Goal: Information Seeking & Learning: Learn about a topic

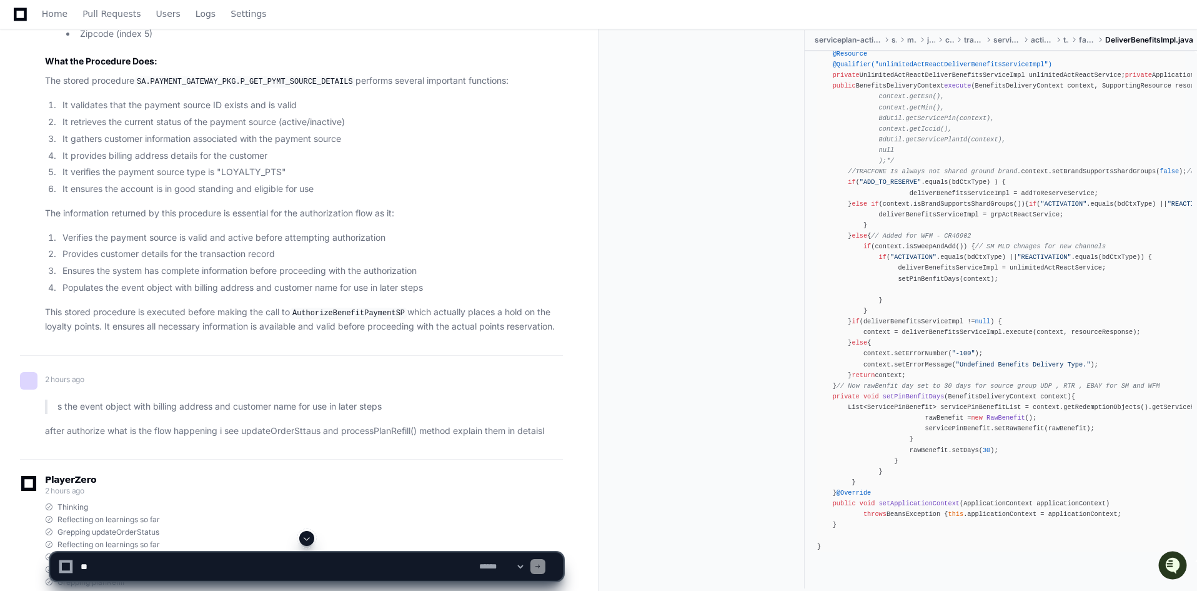
scroll to position [8937, 0]
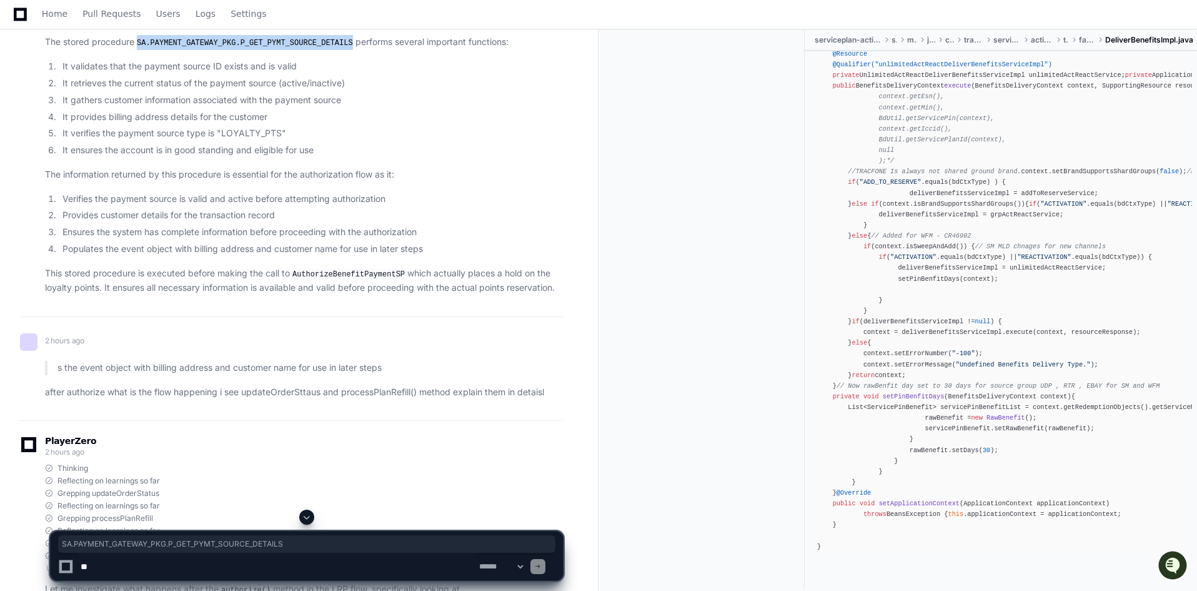
drag, startPoint x: 140, startPoint y: 281, endPoint x: 336, endPoint y: 283, distance: 196.3
click at [336, 49] on code "SA.PAYMENT_GATEWAY_PKG.P_GET_PYMT_SOURCE_DETAILS" at bounding box center [244, 42] width 221 height 11
copy code "SA.PAYMENT_GATEWAY_PKG.P_GET_PYMT_SOURCE_DETAILS"
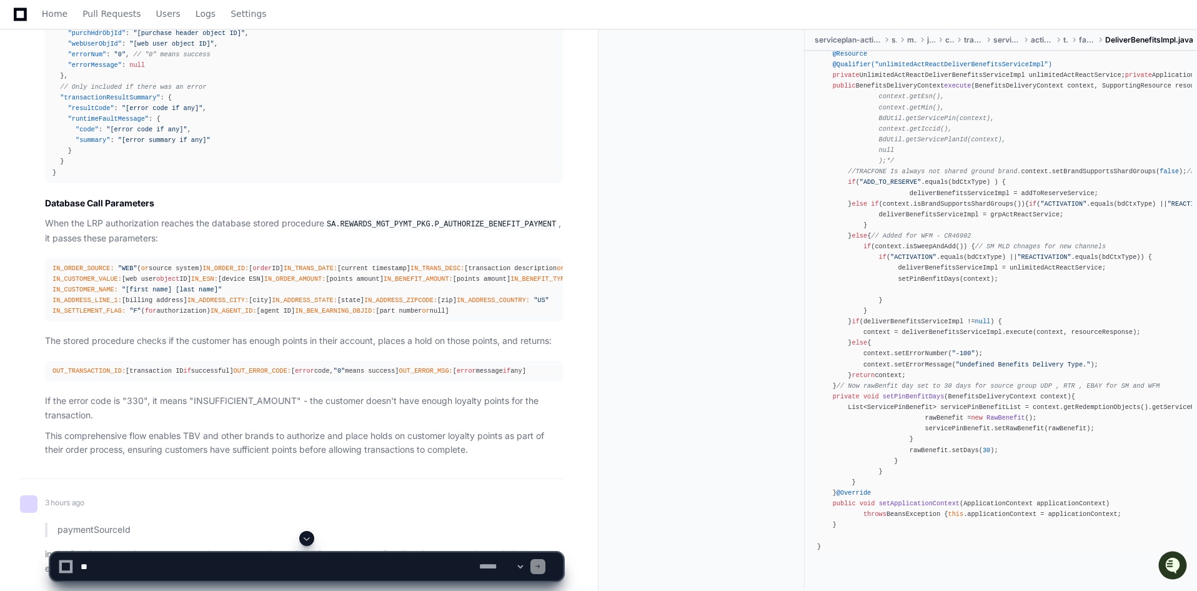
scroll to position [5437, 0]
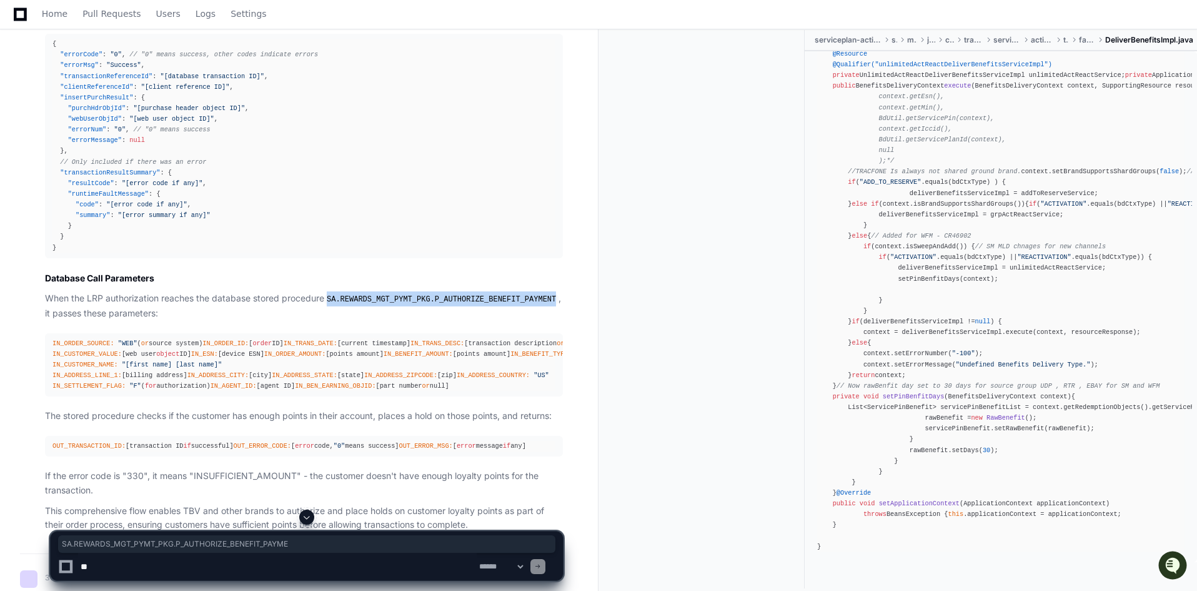
drag, startPoint x: 327, startPoint y: 317, endPoint x: 541, endPoint y: 316, distance: 213.7
click at [541, 316] on p "When the LRP authorization reaches the database stored procedure SA.REWARDS_MGT…" at bounding box center [304, 305] width 518 height 29
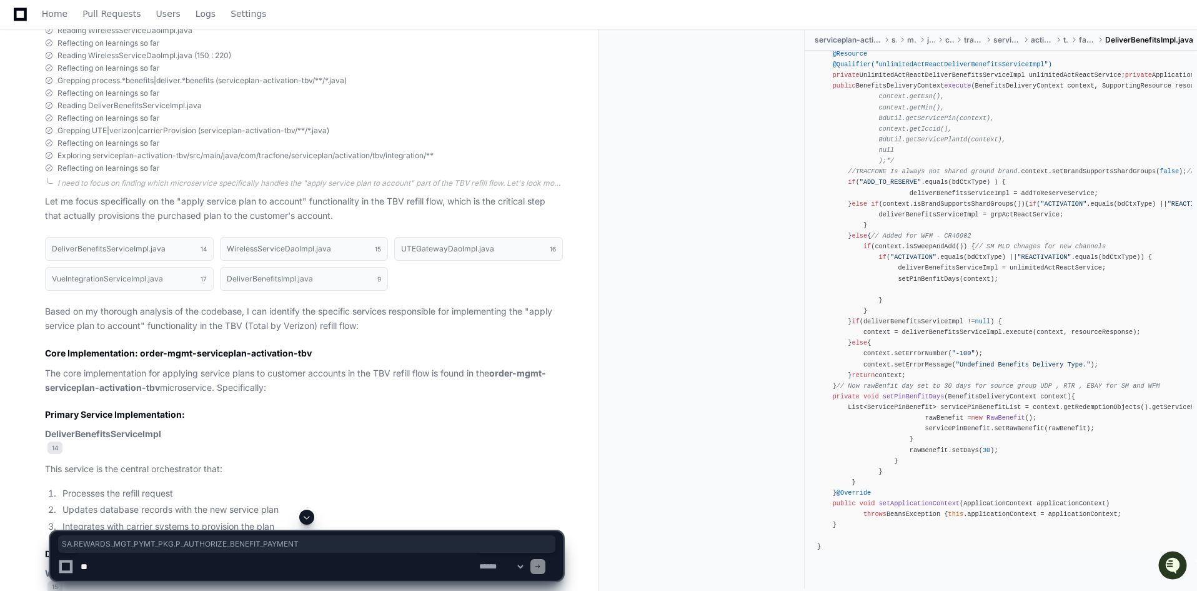
scroll to position [15124, 0]
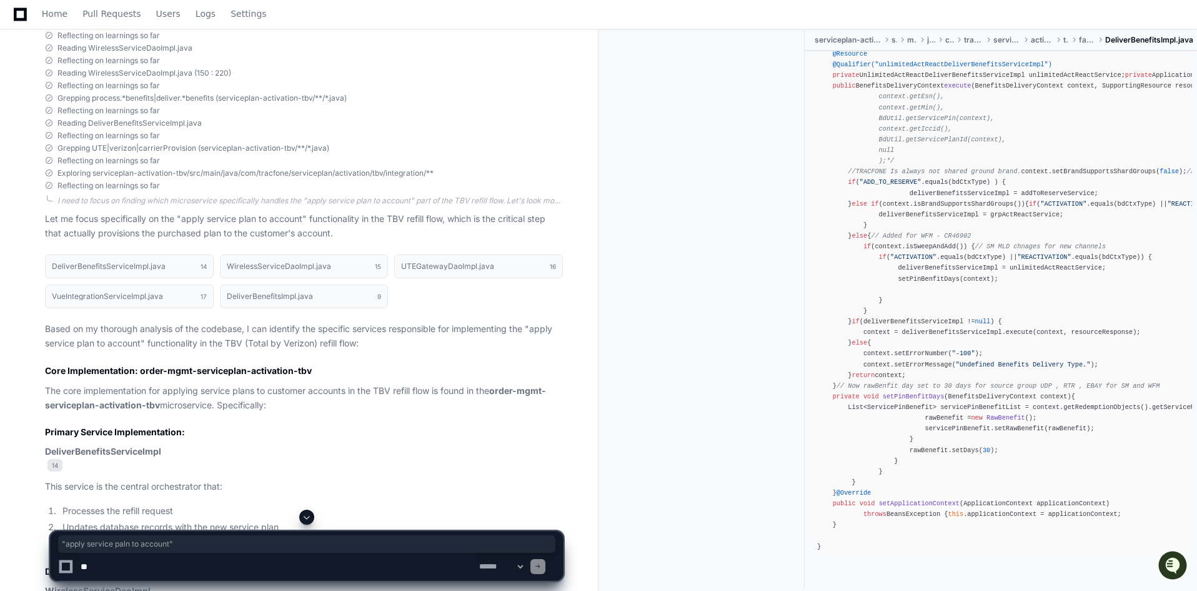
drag, startPoint x: 110, startPoint y: 144, endPoint x: 239, endPoint y: 140, distance: 128.8
copy p ""apply service paln to account""
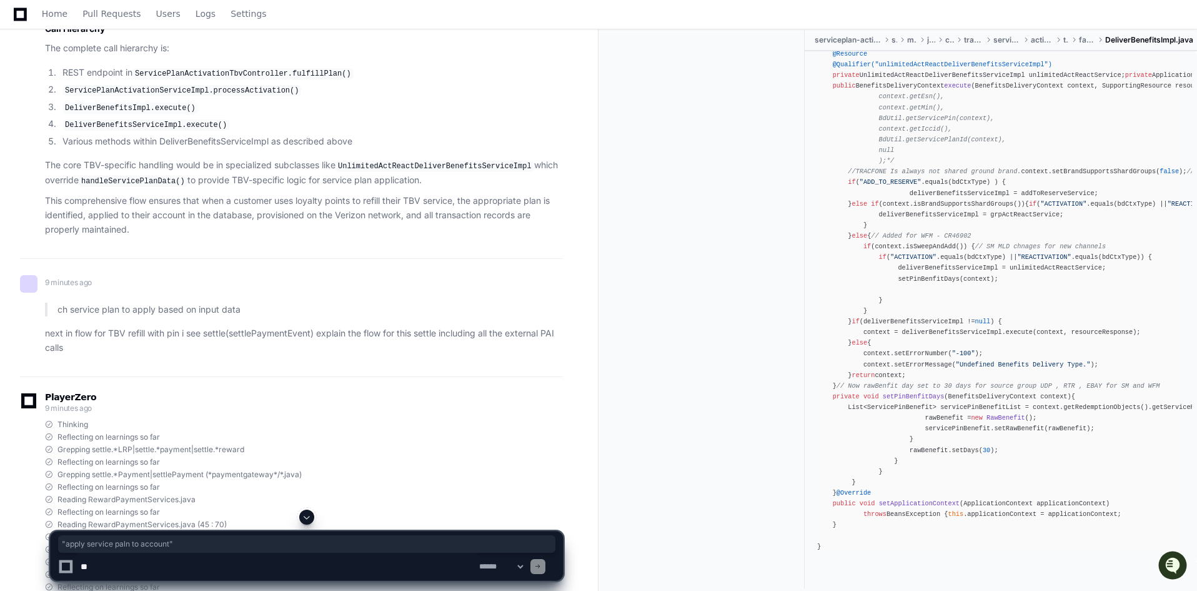
scroll to position [18436, 0]
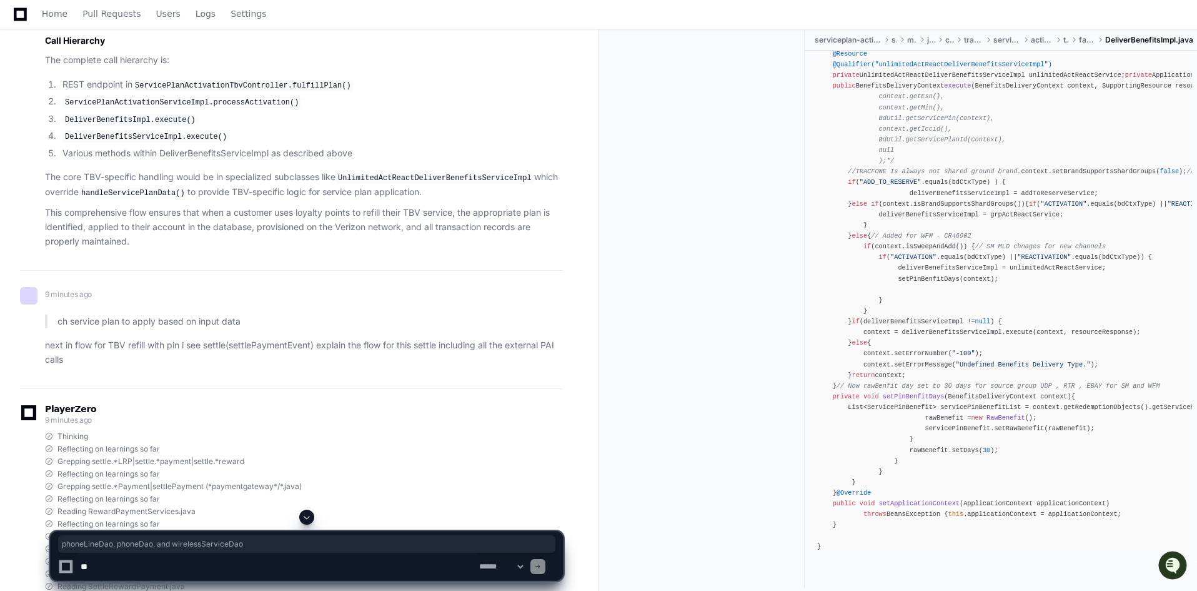
drag, startPoint x: 256, startPoint y: 138, endPoint x: 468, endPoint y: 137, distance: 211.9
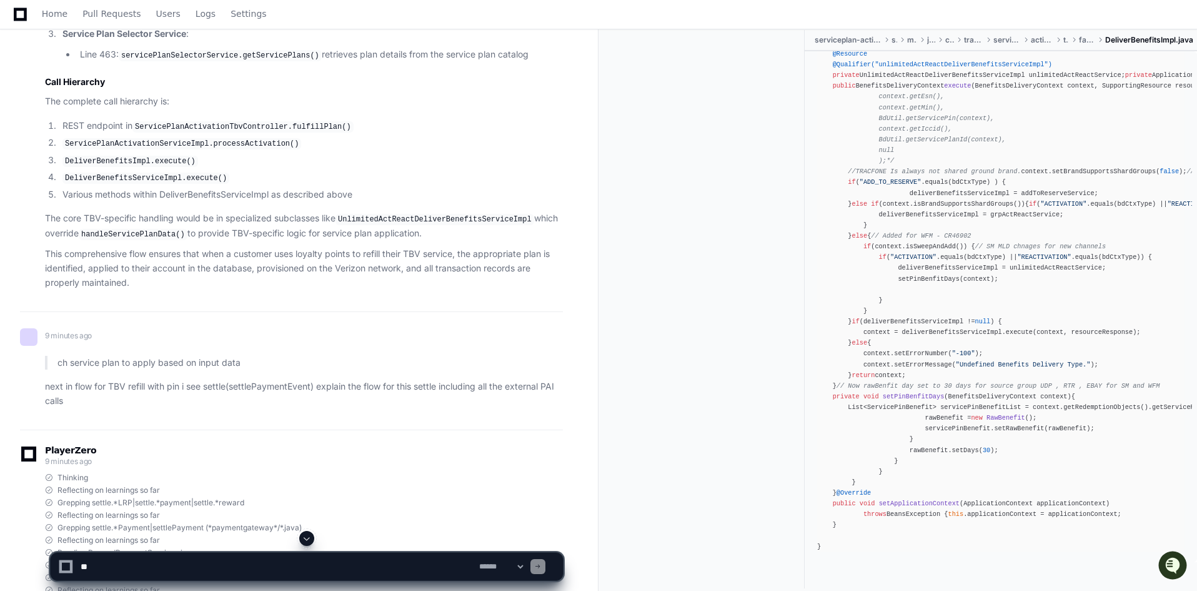
scroll to position [18374, 0]
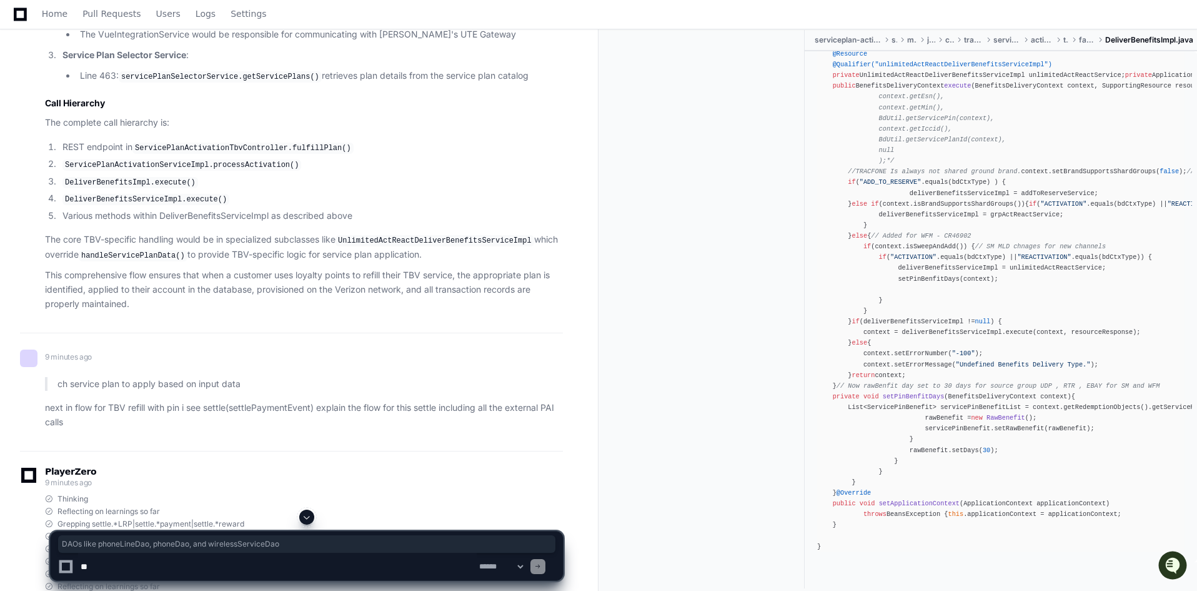
drag, startPoint x: 214, startPoint y: 200, endPoint x: 492, endPoint y: 196, distance: 277.5
copy li "DAOs like phoneLineDao , phoneDao , and wirelessServiceDao"
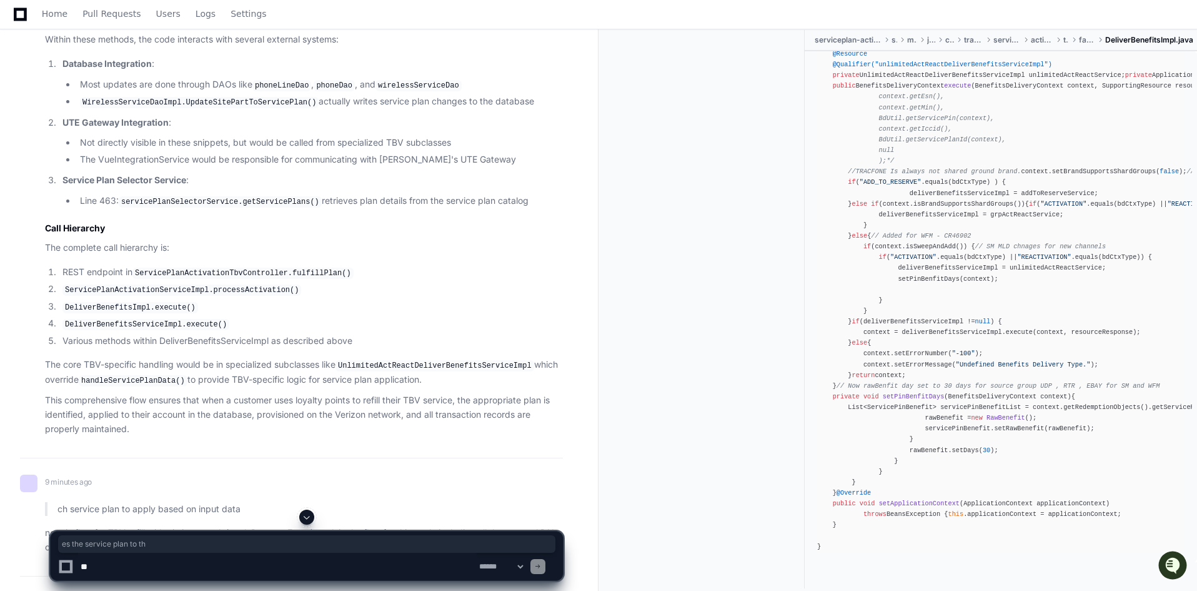
drag, startPoint x: 236, startPoint y: 126, endPoint x: 362, endPoint y: 129, distance: 126.3
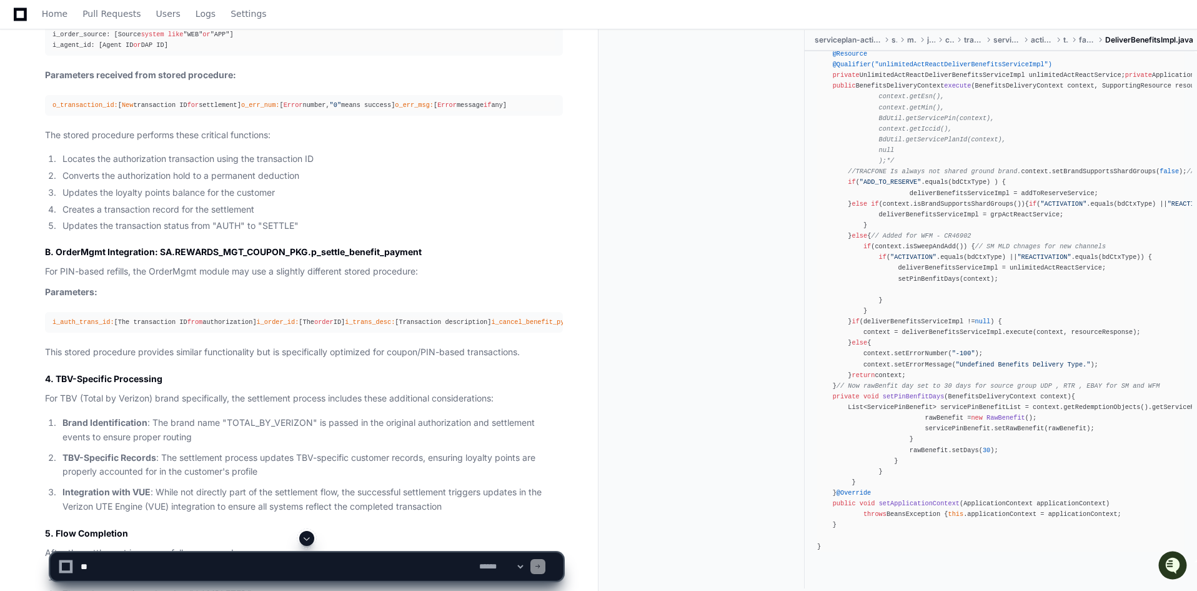
scroll to position [20436, 0]
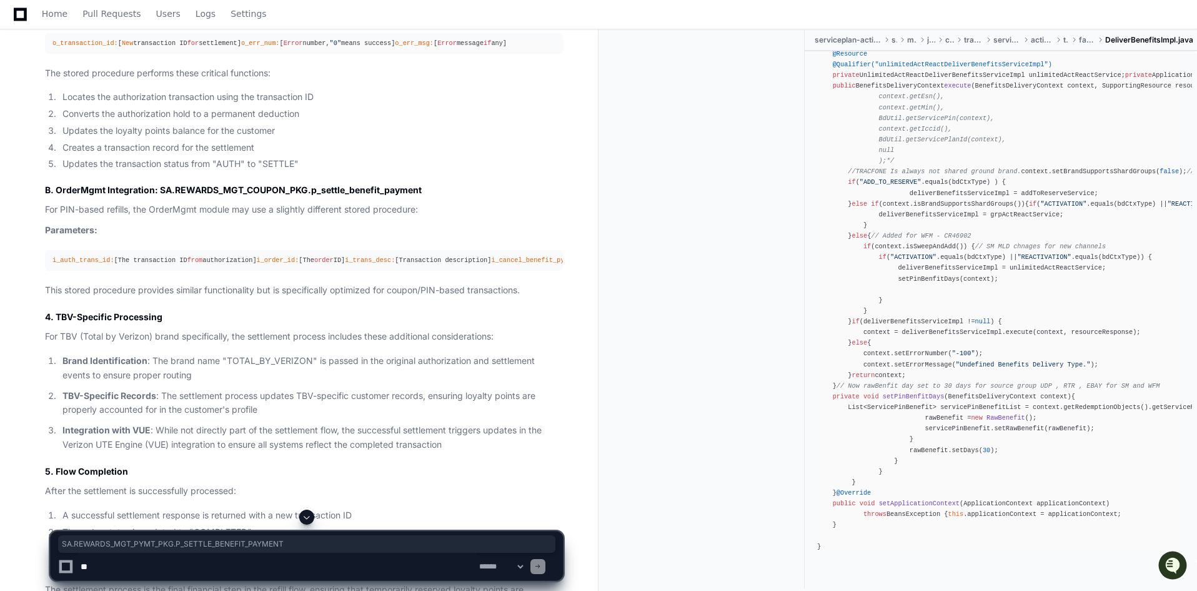
drag, startPoint x: 178, startPoint y: 354, endPoint x: 470, endPoint y: 351, distance: 291.9
copy h4 "SA.REWARDS_MGT_PYMT_PKG.P_SETTLE_BENEFIT_PAYMENT"
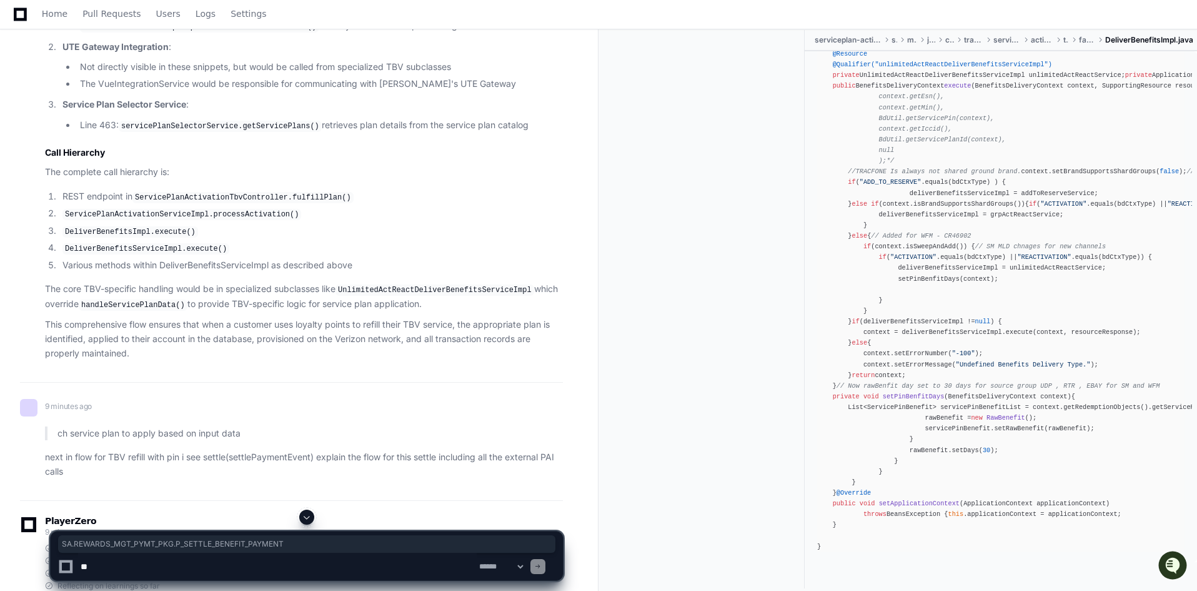
scroll to position [18262, 0]
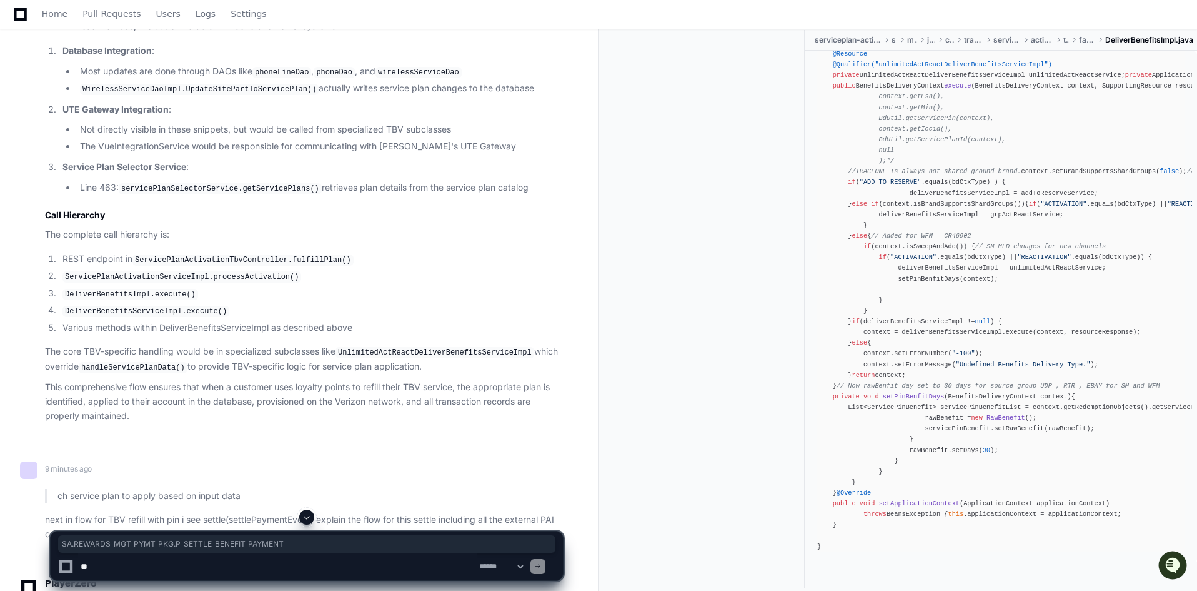
click at [212, 95] on code "WirelessServiceDaoImpl.UpdateSitePartToServicePlan()" at bounding box center [199, 89] width 239 height 11
copy code "UpdateSitePartToServicePlan"
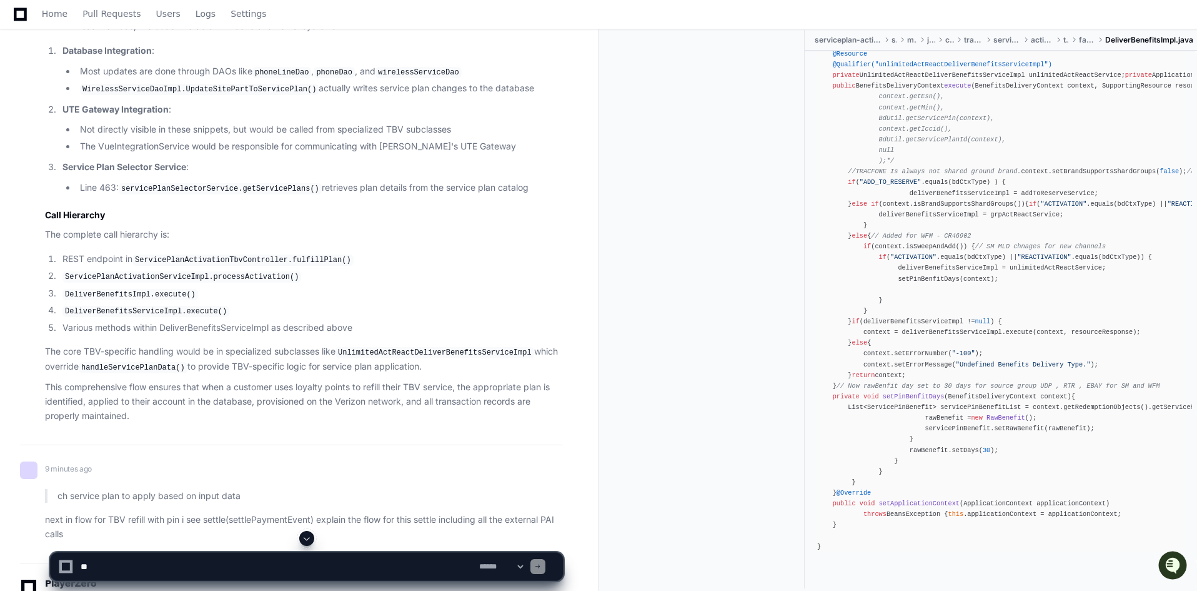
click at [137, 95] on code "WirelessServiceDaoImpl.UpdateSitePartToServicePlan()" at bounding box center [199, 89] width 239 height 11
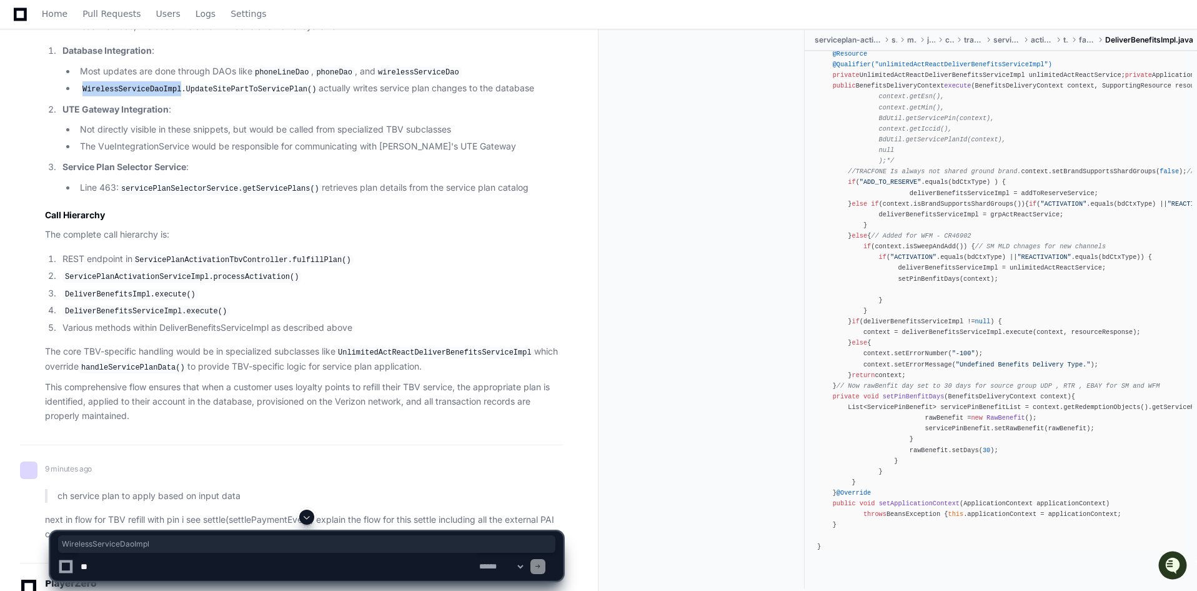
copy code "WirelessServiceDaoImpl"
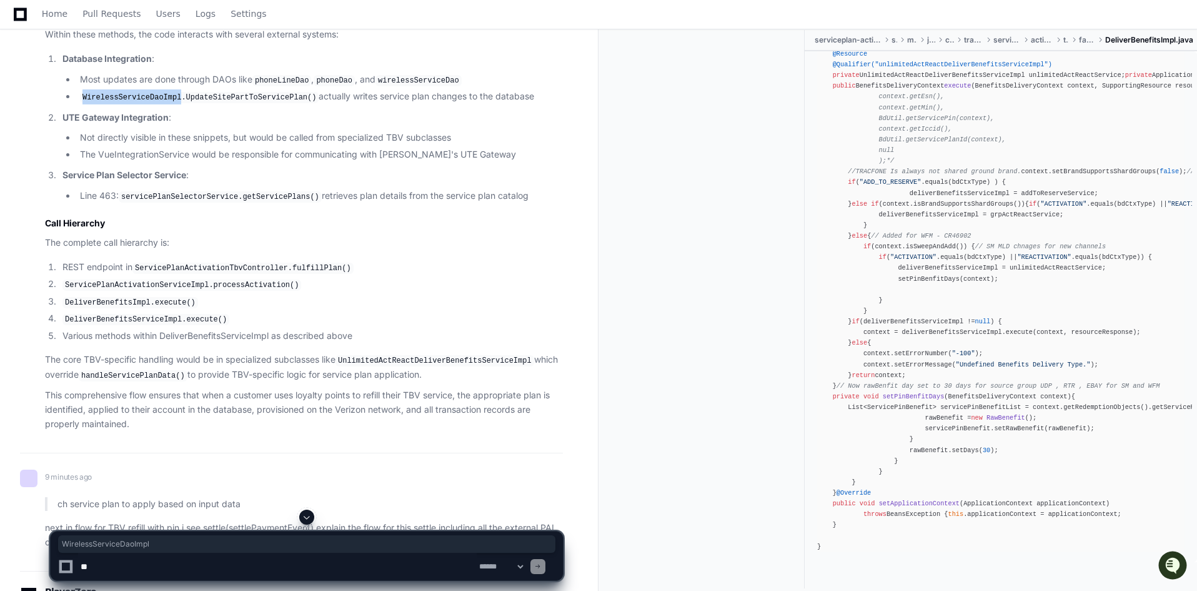
scroll to position [18199, 0]
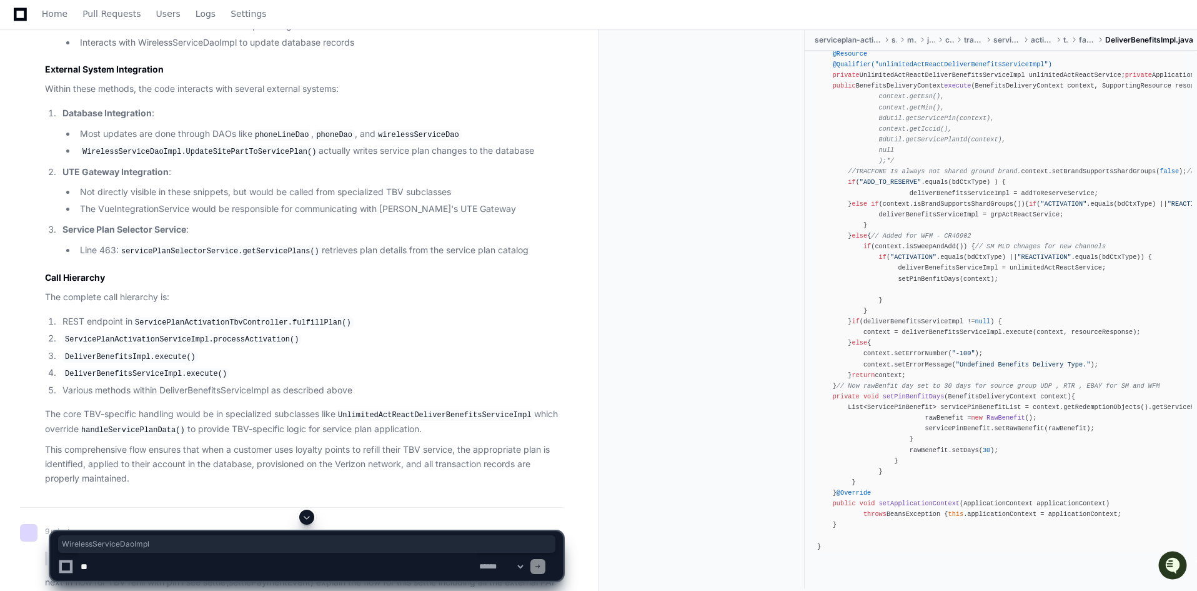
click at [227, 157] on code "WirelessServiceDaoImpl.UpdateSitePartToServicePlan()" at bounding box center [199, 151] width 239 height 11
copy code "UpdateSitePartToServicePlan"
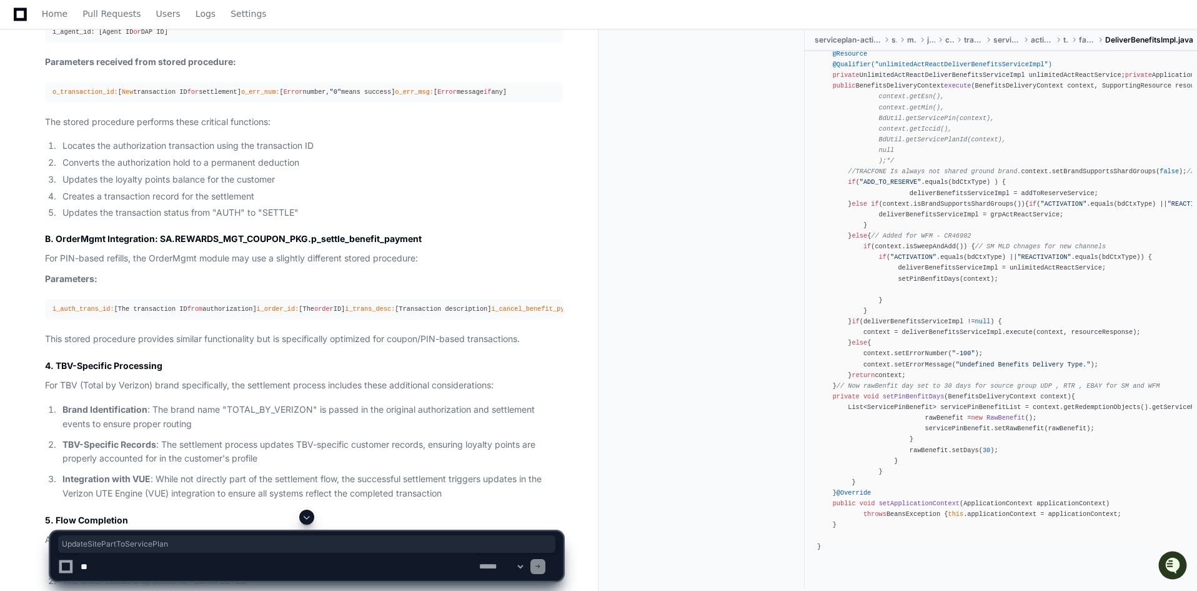
scroll to position [21137, 0]
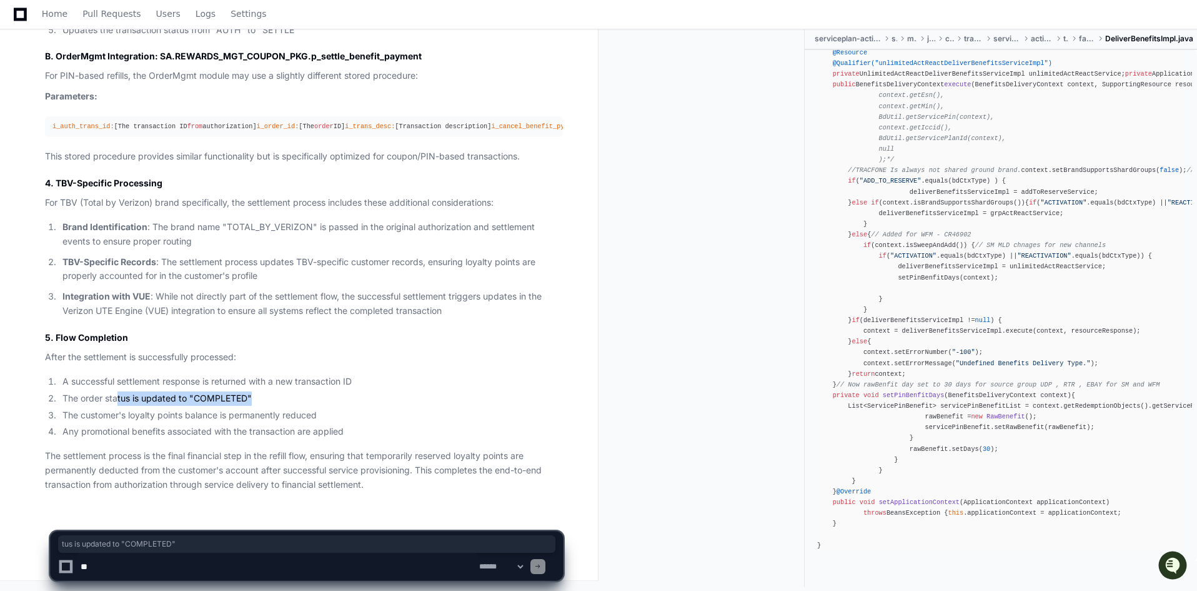
drag, startPoint x: 116, startPoint y: 399, endPoint x: 270, endPoint y: 394, distance: 154.4
click at [270, 394] on li "The order status is updated to "COMPLETED"" at bounding box center [311, 398] width 504 height 14
drag, startPoint x: 131, startPoint y: 412, endPoint x: 325, endPoint y: 413, distance: 193.7
click at [325, 413] on li "The customer's loyalty points balance is permanently reduced" at bounding box center [311, 415] width 504 height 14
drag, startPoint x: 132, startPoint y: 432, endPoint x: 342, endPoint y: 432, distance: 210.6
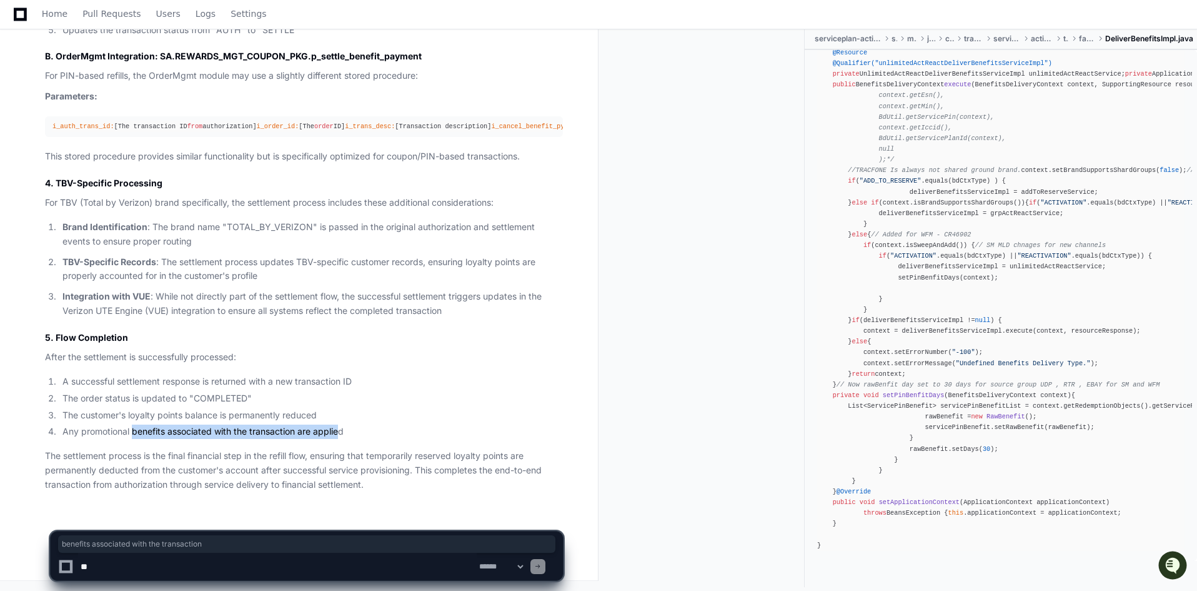
click at [342, 432] on li "Any promotional benefits associated with the transaction are applied" at bounding box center [311, 431] width 504 height 14
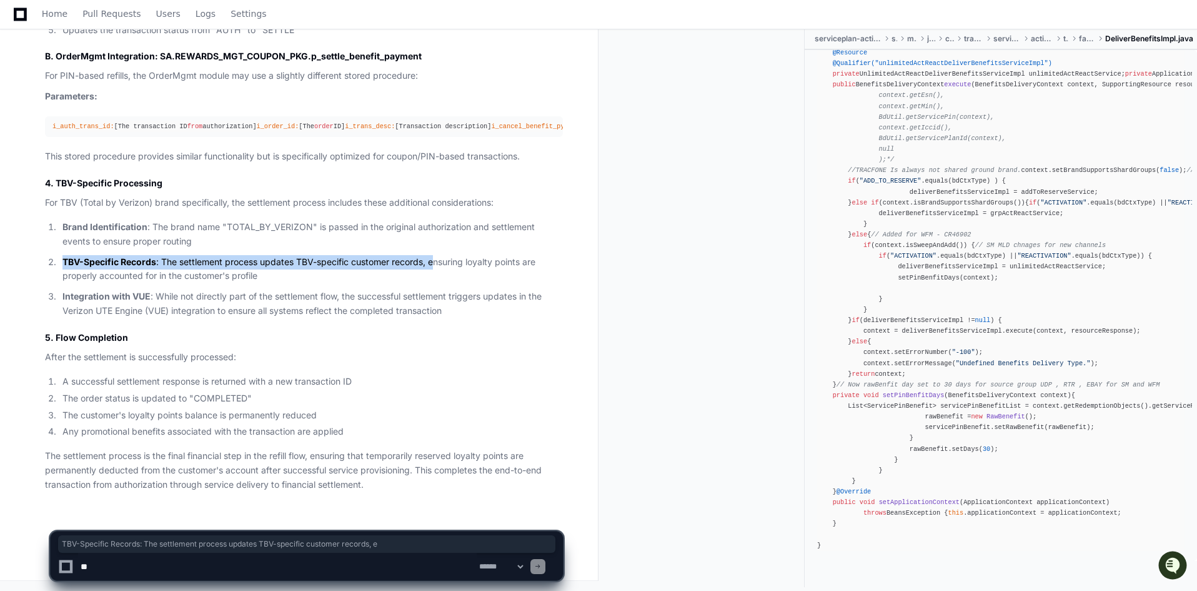
drag, startPoint x: 548, startPoint y: 261, endPoint x: 579, endPoint y: 264, distance: 30.9
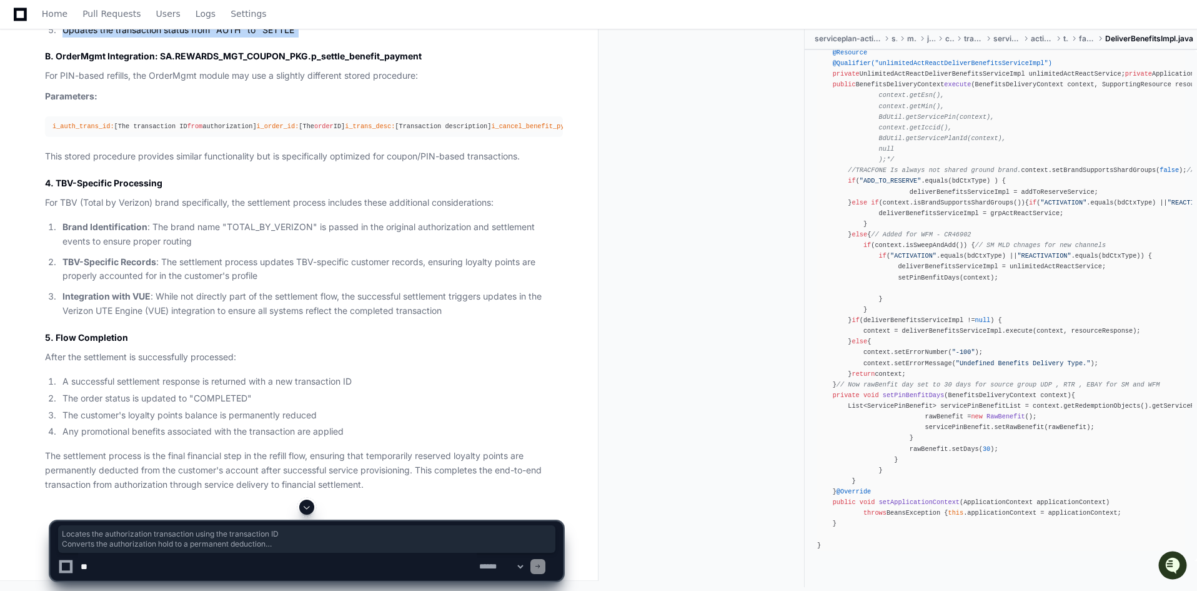
drag, startPoint x: 130, startPoint y: 230, endPoint x: 306, endPoint y: 287, distance: 184.8
